Goal: Task Accomplishment & Management: Manage account settings

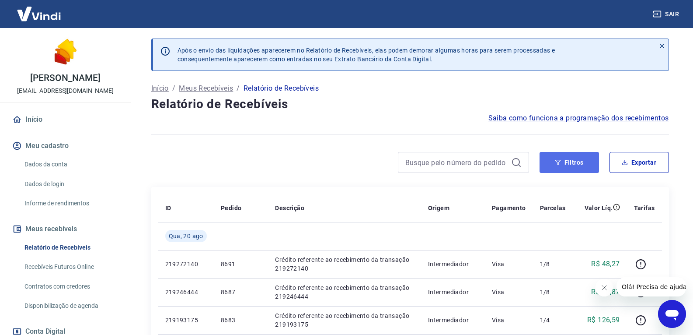
click at [567, 165] on button "Filtros" at bounding box center [570, 162] width 60 height 21
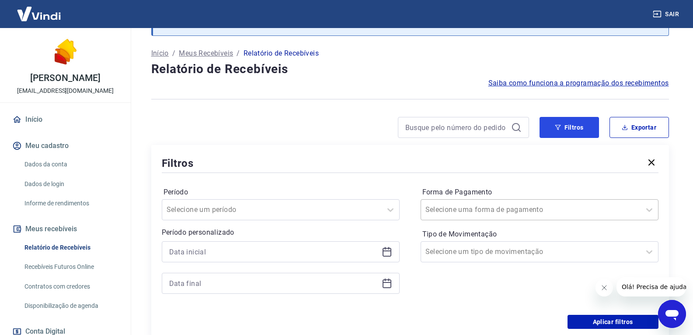
scroll to position [88, 0]
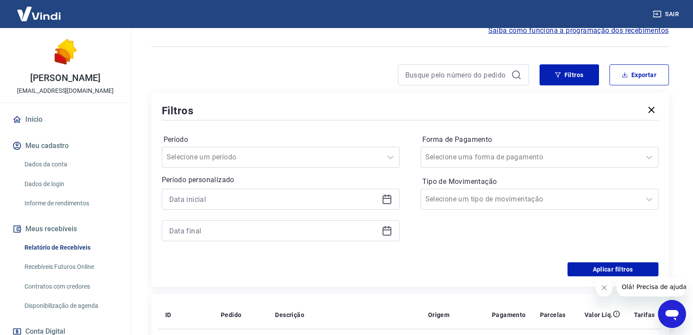
click at [387, 198] on icon at bounding box center [387, 198] width 9 height 1
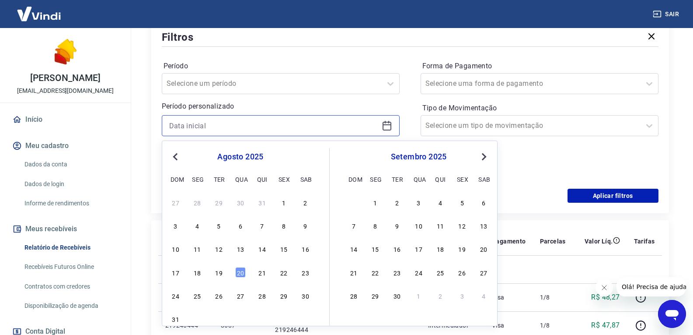
scroll to position [175, 0]
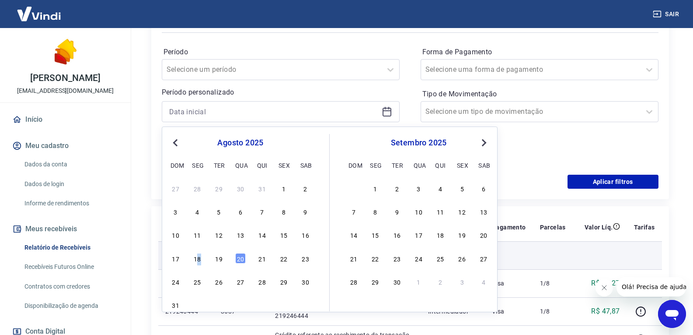
drag, startPoint x: 199, startPoint y: 259, endPoint x: 212, endPoint y: 249, distance: 16.4
click at [200, 258] on div "18" at bounding box center [197, 258] width 11 height 11
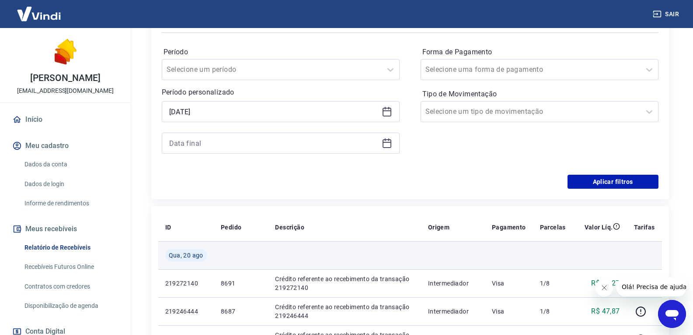
type input "18/08/2025"
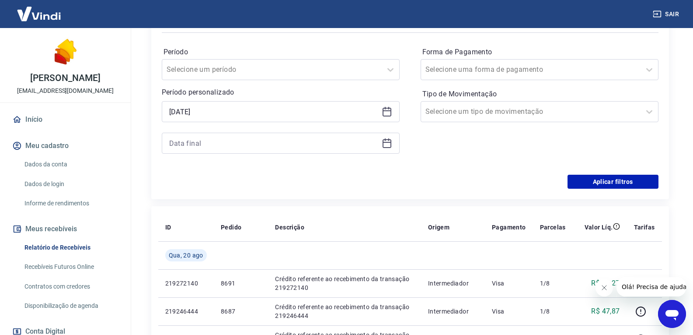
click at [389, 141] on icon at bounding box center [387, 143] width 11 height 11
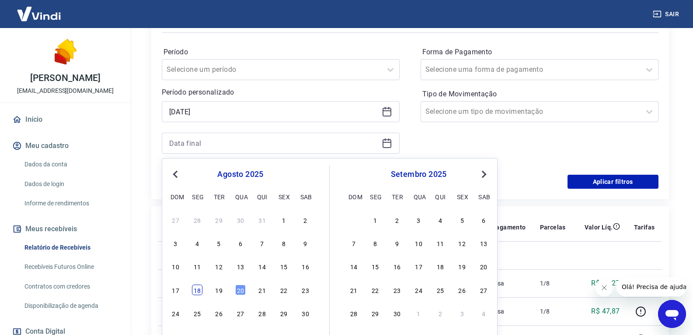
click at [196, 291] on div "18" at bounding box center [197, 289] width 11 height 11
type input "18/08/2025"
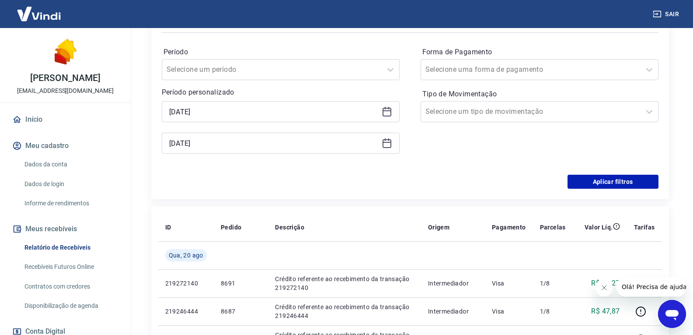
scroll to position [131, 0]
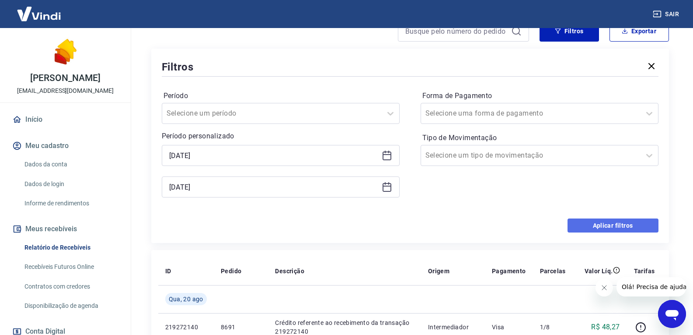
click at [609, 221] on button "Aplicar filtros" at bounding box center [613, 225] width 91 height 14
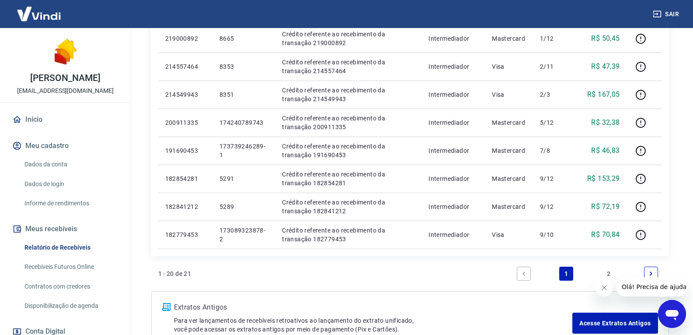
scroll to position [619, 0]
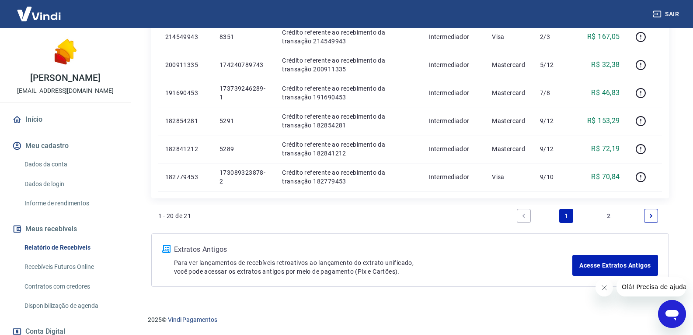
click at [607, 220] on link "2" at bounding box center [609, 216] width 14 height 14
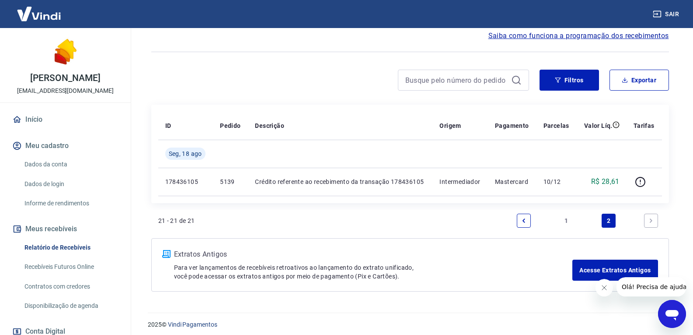
scroll to position [87, 0]
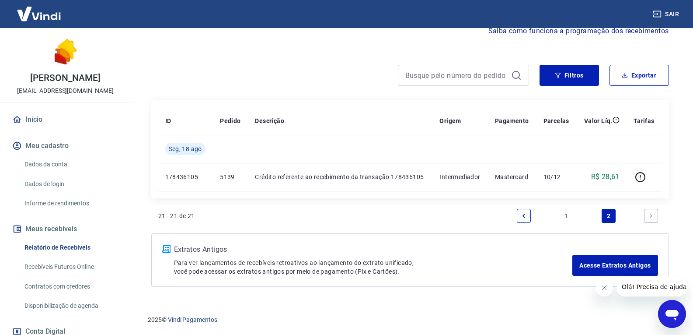
click at [562, 215] on link "1" at bounding box center [567, 216] width 14 height 14
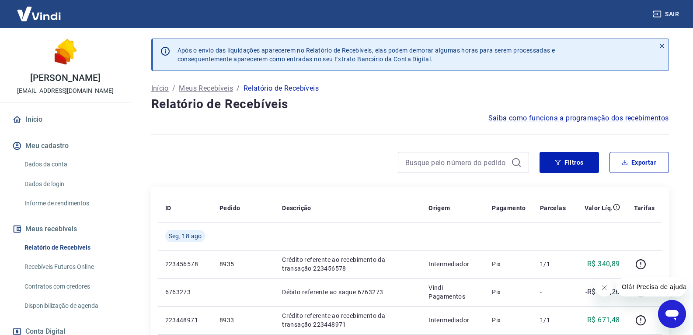
click at [287, 160] on div at bounding box center [340, 162] width 378 height 21
click at [671, 10] on button "Sair" at bounding box center [667, 14] width 32 height 16
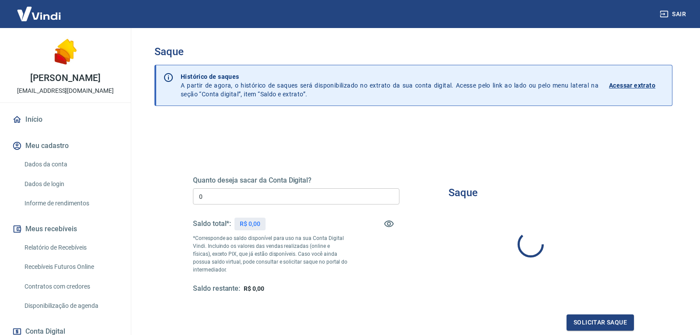
type input "R$ 0,00"
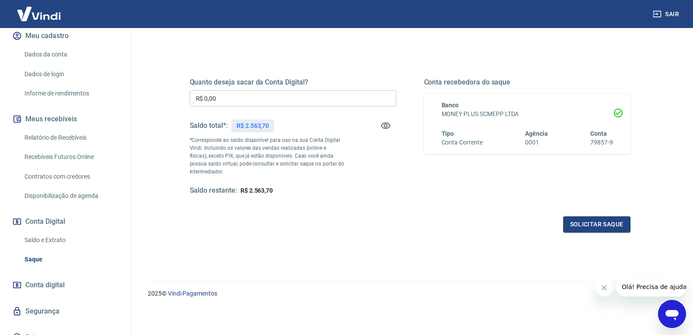
scroll to position [122, 0]
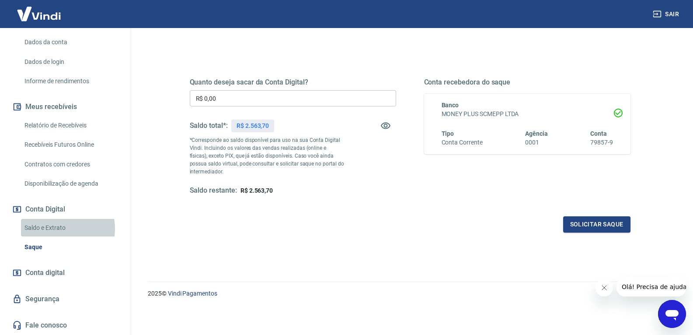
click at [55, 228] on link "Saldo e Extrato" at bounding box center [70, 228] width 99 height 18
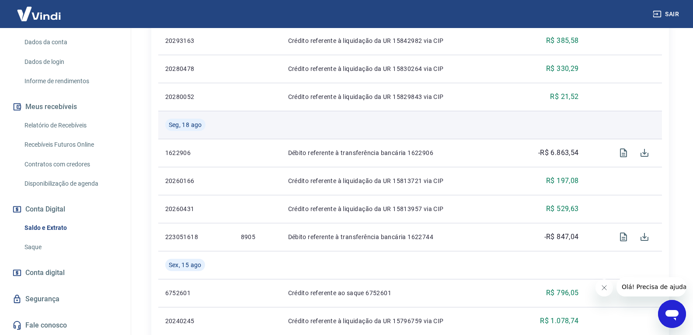
scroll to position [268, 0]
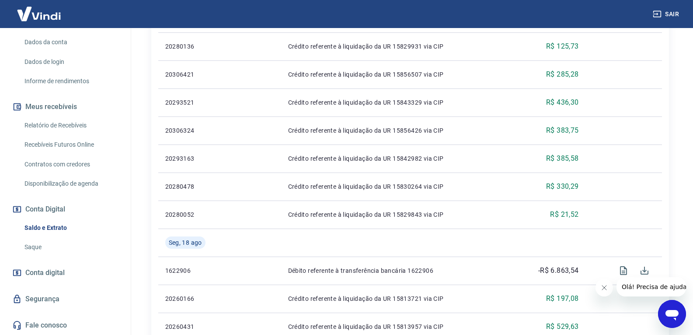
click at [671, 13] on button "Sair" at bounding box center [667, 14] width 32 height 16
